Goal: Transaction & Acquisition: Purchase product/service

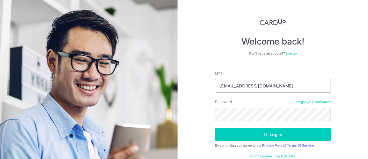
type input "coolwil@gmail.com"
click at [215, 128] on button "Log in" at bounding box center [273, 134] width 116 height 13
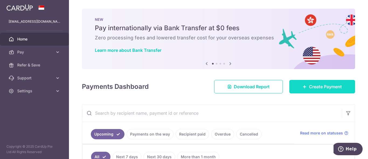
click at [327, 88] on span "Create Payment" at bounding box center [325, 86] width 33 height 6
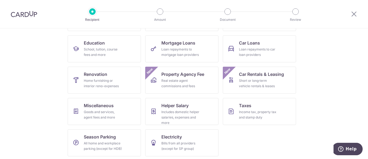
scroll to position [83, 0]
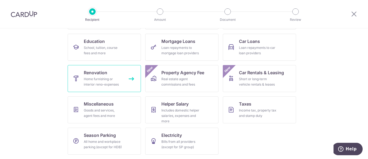
click at [106, 82] on div "Home furnishing or interior reno-expenses" at bounding box center [103, 81] width 39 height 11
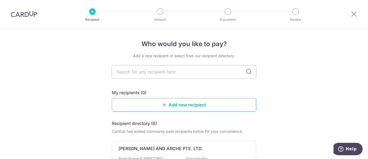
click at [247, 73] on icon at bounding box center [249, 71] width 6 height 6
click at [177, 105] on link "Add new recipient" at bounding box center [184, 104] width 145 height 13
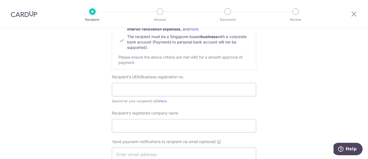
scroll to position [81, 0]
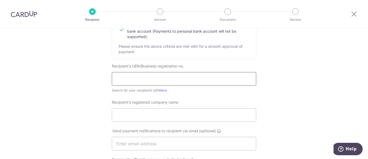
click at [145, 81] on input "text" at bounding box center [184, 78] width 145 height 13
drag, startPoint x: 125, startPoint y: 79, endPoint x: 132, endPoint y: 79, distance: 7.0
click at [132, 79] on input "201622699N" at bounding box center [184, 78] width 145 height 13
type input "201622699N"
click at [142, 113] on input "Recipient’s registered company name" at bounding box center [184, 114] width 145 height 13
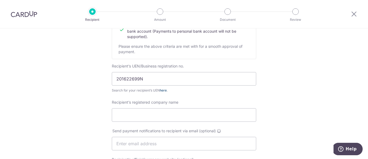
click at [164, 90] on link "here" at bounding box center [163, 90] width 7 height 4
click at [149, 116] on input "Recipient’s registered company name" at bounding box center [184, 114] width 145 height 13
click at [120, 116] on input "Soinic Max Pte Ltd" at bounding box center [184, 114] width 145 height 13
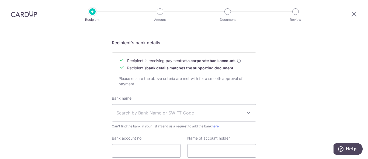
scroll to position [243, 0]
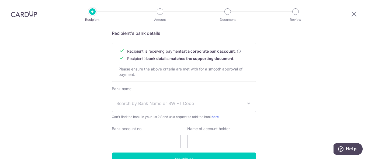
type input "Sonic Max Pte Ltd"
click at [156, 102] on span "Search by Bank Name or SWIFT Code" at bounding box center [179, 103] width 127 height 6
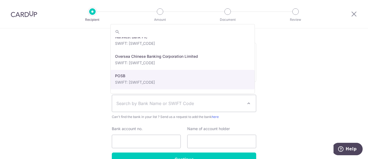
scroll to position [890, 0]
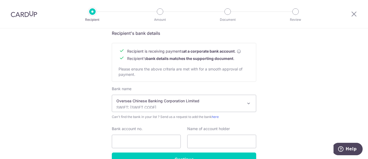
click at [150, 98] on p "Oversea Chinese Banking Corporation Limited" at bounding box center [179, 100] width 127 height 5
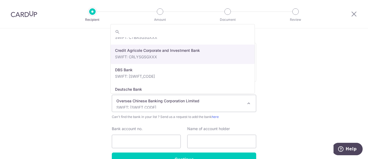
scroll to position [428, 0]
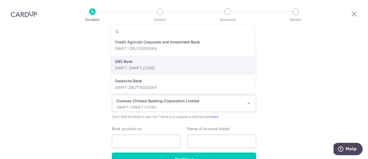
select select "6"
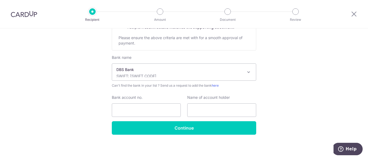
scroll to position [275, 0]
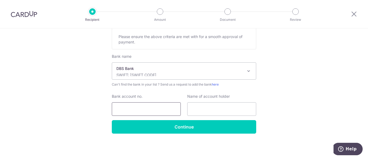
click at [152, 108] on input "Bank account no." at bounding box center [146, 108] width 69 height 13
click at [122, 109] on input "0039464380" at bounding box center [146, 108] width 69 height 13
click at [131, 108] on input "0039464380" at bounding box center [146, 108] width 69 height 13
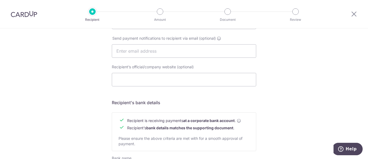
scroll to position [140, 0]
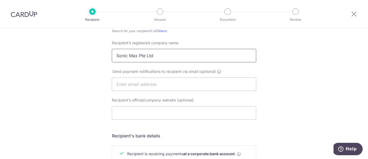
type input "0039464380"
drag, startPoint x: 161, startPoint y: 57, endPoint x: 114, endPoint y: 57, distance: 46.9
click at [114, 57] on input "Sonic Max Pte Ltd" at bounding box center [184, 55] width 145 height 13
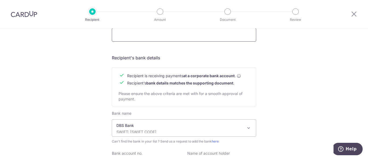
scroll to position [248, 0]
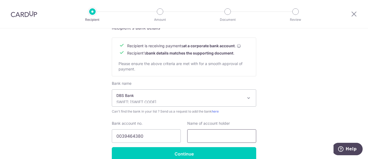
click at [195, 136] on input "text" at bounding box center [221, 135] width 69 height 13
paste input "Sonic Max Pte Ltd"
type input "Sonic Max Pte Ltd"
drag, startPoint x: 118, startPoint y: 136, endPoint x: 122, endPoint y: 136, distance: 4.6
click at [122, 136] on input "0039464380" at bounding box center [146, 135] width 69 height 13
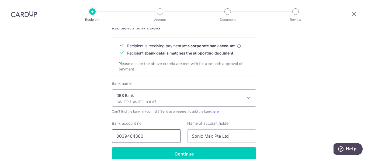
click at [123, 135] on input "0039464380" at bounding box center [146, 135] width 69 height 13
click at [126, 136] on input "0039464380" at bounding box center [146, 135] width 69 height 13
click at [128, 136] on input "0039464380" at bounding box center [146, 135] width 69 height 13
click at [132, 136] on input "0039464380" at bounding box center [146, 135] width 69 height 13
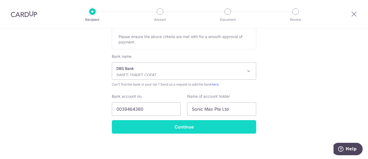
click at [164, 129] on input "Continue" at bounding box center [184, 126] width 145 height 13
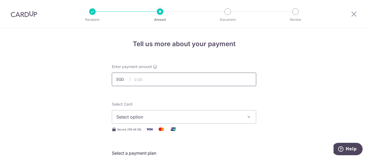
click at [143, 82] on input "text" at bounding box center [184, 79] width 145 height 13
type input "3,326.00"
click at [159, 119] on span "Select option" at bounding box center [179, 117] width 126 height 6
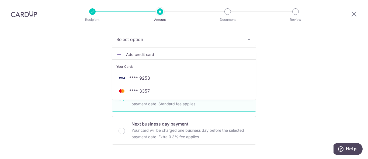
scroll to position [81, 0]
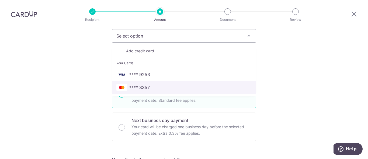
click at [140, 87] on span "**** 3357" at bounding box center [139, 87] width 20 height 6
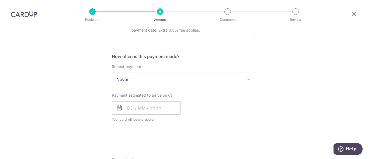
scroll to position [189, 0]
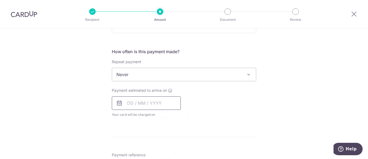
click at [132, 105] on input "text" at bounding box center [146, 102] width 69 height 13
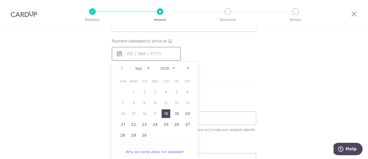
scroll to position [243, 0]
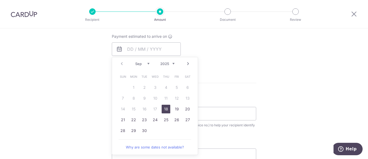
click at [164, 110] on link "18" at bounding box center [166, 109] width 9 height 9
click at [0, 0] on div "Payment due and charge dates may be adjusted if it falls on weekends or public …" at bounding box center [0, 0] width 0 height 0
type input "18/09/2025"
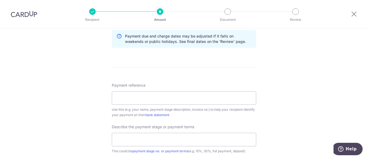
scroll to position [297, 0]
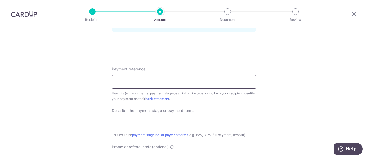
click at [158, 80] on input "Payment reference" at bounding box center [184, 81] width 145 height 13
click at [122, 82] on input "Payment reference" at bounding box center [184, 81] width 145 height 13
click at [125, 81] on input "20250913-105529815" at bounding box center [184, 81] width 145 height 13
click at [147, 82] on input "20250913-105529815" at bounding box center [184, 81] width 145 height 13
click at [164, 82] on input "20250913-105529815" at bounding box center [184, 81] width 145 height 13
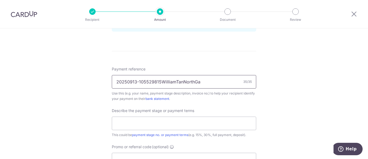
click at [184, 81] on input "20250913-105529815WilliamTanNorthGa" at bounding box center [184, 81] width 145 height 13
type input "20250913-105529815WilliamTanNG08-33"
click at [165, 123] on input "text" at bounding box center [184, 122] width 145 height 13
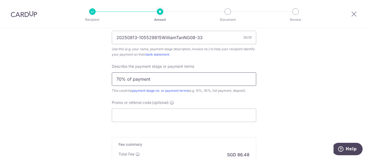
scroll to position [351, 0]
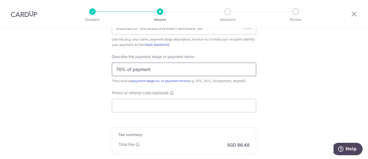
type input "70% of payment"
click at [121, 104] on input "Promo or referral code (optional)" at bounding box center [184, 105] width 145 height 13
paste input "OFF225"
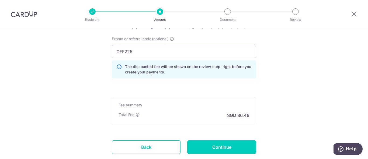
scroll to position [440, 0]
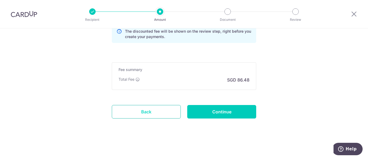
type input "OFF225"
click at [142, 112] on link "Back" at bounding box center [146, 111] width 69 height 13
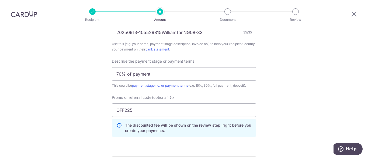
scroll to position [332, 0]
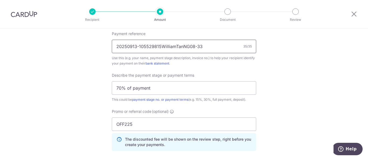
drag, startPoint x: 138, startPoint y: 48, endPoint x: 108, endPoint y: 50, distance: 30.3
click at [137, 46] on input "105529815WilliamTanNG08-33" at bounding box center [184, 46] width 145 height 13
click at [161, 46] on input "105529815_WilliamTanNG08-33" at bounding box center [184, 46] width 145 height 13
type input "105529815_WilliamTan_NorthGaia08-33"
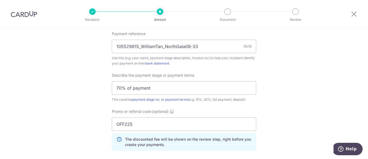
click at [203, 68] on div "Payment reference 105529815_WilliamTan_NorthGaia08-33 35/35 Use this (e.g. your…" at bounding box center [184, 93] width 145 height 124
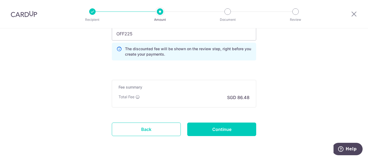
scroll to position [440, 0]
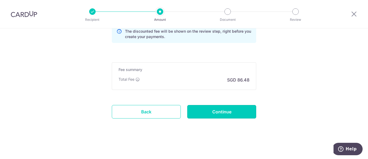
drag, startPoint x: 213, startPoint y: 112, endPoint x: 256, endPoint y: 54, distance: 71.8
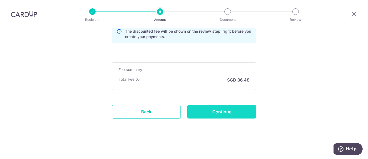
click at [214, 112] on input "Continue" at bounding box center [221, 111] width 69 height 13
type input "Create Schedule"
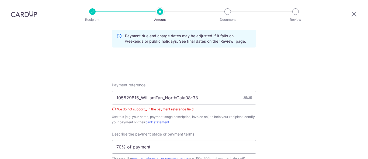
scroll to position [278, 0]
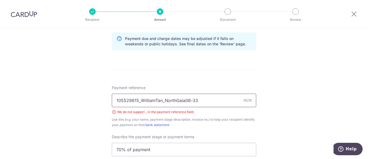
click at [137, 101] on input "105529815_WilliamTan_NorthGaia08-33" at bounding box center [184, 100] width 145 height 13
click at [159, 102] on input "105529815WilliamTan_NorthGaia08-33" at bounding box center [184, 100] width 145 height 13
click at [137, 99] on input "105529815WilliamTanNorthGaia08-33" at bounding box center [184, 100] width 145 height 13
click at [228, 126] on div "Use this (e.g. your name, payment stage description, invoice no.) to help your …" at bounding box center [184, 122] width 145 height 11
click at [161, 101] on input "105529815-WilliamTanNorthGaia08-33" at bounding box center [184, 100] width 145 height 13
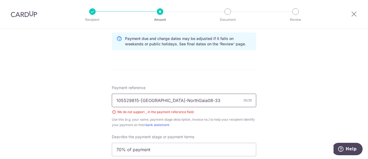
type input "105529815-WilliamTan-NorthGaia08-33"
click at [221, 128] on div "Payment reference 105529815-WilliamTan-NorthGaia08-33 35/35 We do not support _…" at bounding box center [184, 151] width 145 height 132
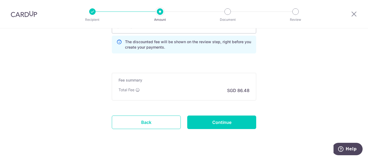
scroll to position [440, 0]
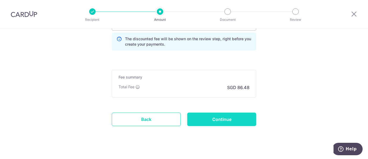
click at [218, 121] on input "Continue" at bounding box center [221, 118] width 69 height 13
type input "Create Schedule"
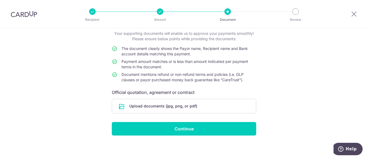
scroll to position [35, 0]
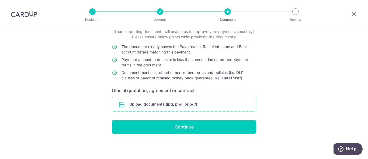
click at [171, 103] on input "file" at bounding box center [184, 104] width 144 height 14
click at [192, 102] on input "file" at bounding box center [184, 104] width 144 height 14
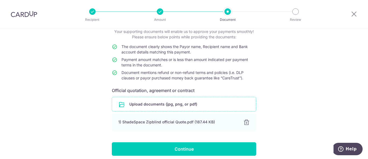
scroll to position [57, 0]
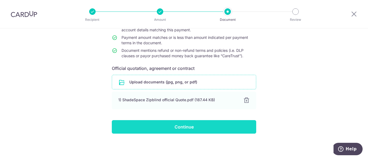
click at [202, 127] on input "Continue" at bounding box center [184, 126] width 145 height 13
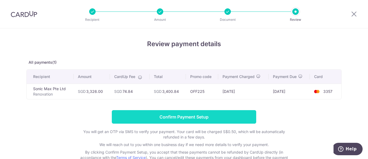
click at [166, 116] on input "Confirm Payment Setup" at bounding box center [184, 116] width 145 height 13
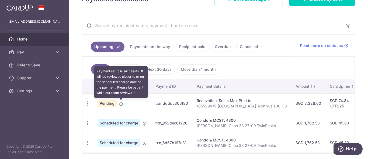
click at [120, 105] on icon at bounding box center [121, 104] width 4 height 4
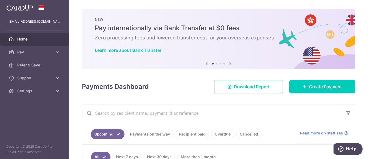
click at [18, 6] on img at bounding box center [19, 7] width 26 height 6
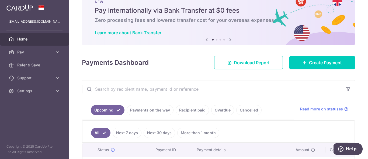
scroll to position [27, 0]
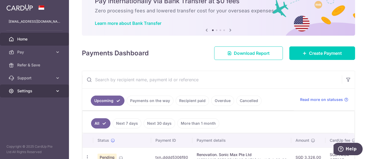
click at [47, 93] on span "Settings" at bounding box center [35, 90] width 36 height 5
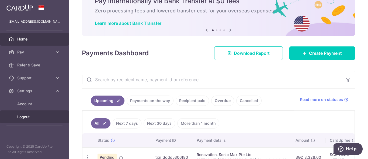
click at [27, 116] on span "Logout" at bounding box center [35, 116] width 36 height 5
